Goal: Information Seeking & Learning: Learn about a topic

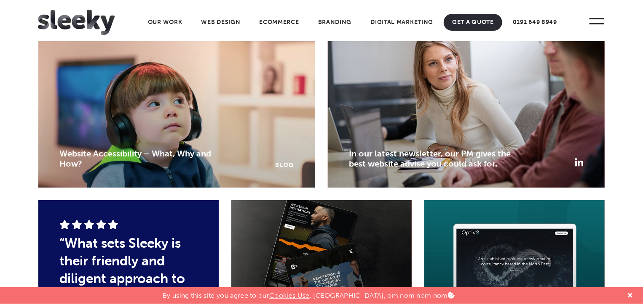
scroll to position [1516, 0]
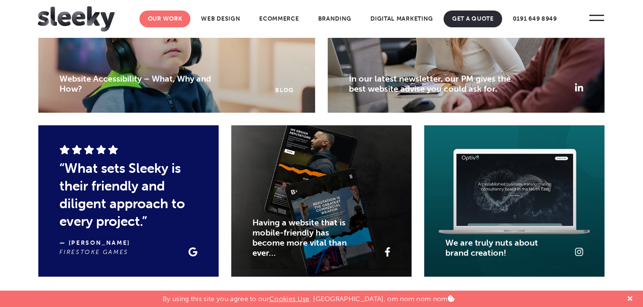
click at [165, 17] on link "Our Work" at bounding box center [164, 19] width 51 height 17
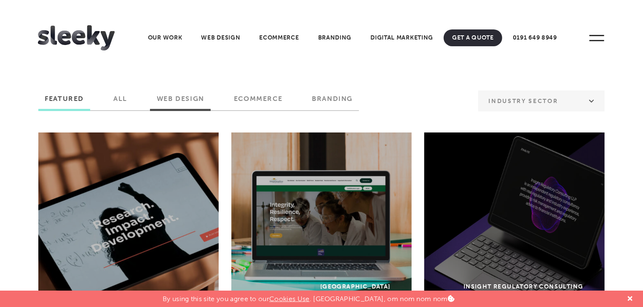
click at [178, 100] on label "Web Design" at bounding box center [180, 102] width 60 height 14
click at [0, 0] on input "Web Design" at bounding box center [0, 0] width 0 height 0
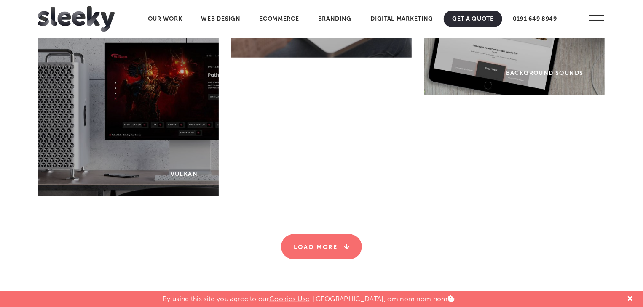
scroll to position [3651, 0]
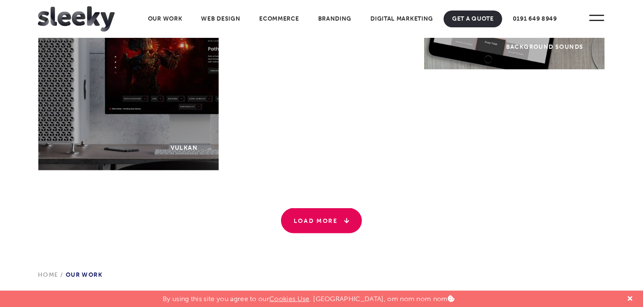
click at [329, 227] on link "Load More" at bounding box center [321, 220] width 81 height 25
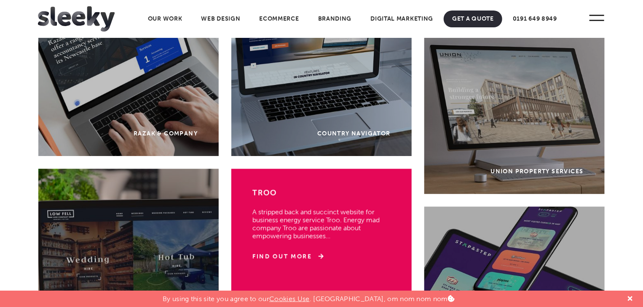
scroll to position [4030, 0]
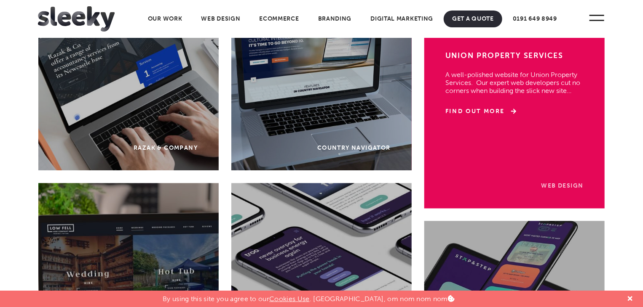
click at [549, 184] on link "Web Design" at bounding box center [562, 185] width 42 height 7
